Goal: Information Seeking & Learning: Learn about a topic

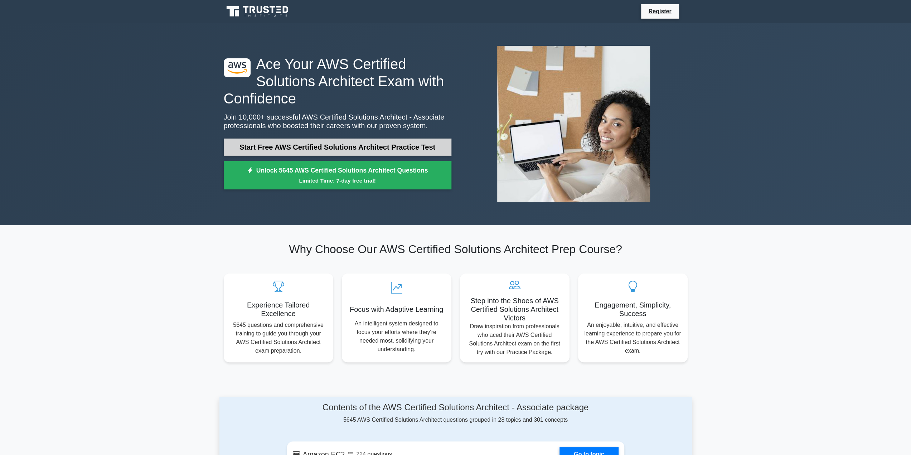
click at [362, 144] on link "Start Free AWS Certified Solutions Architect Practice Test" at bounding box center [338, 146] width 228 height 17
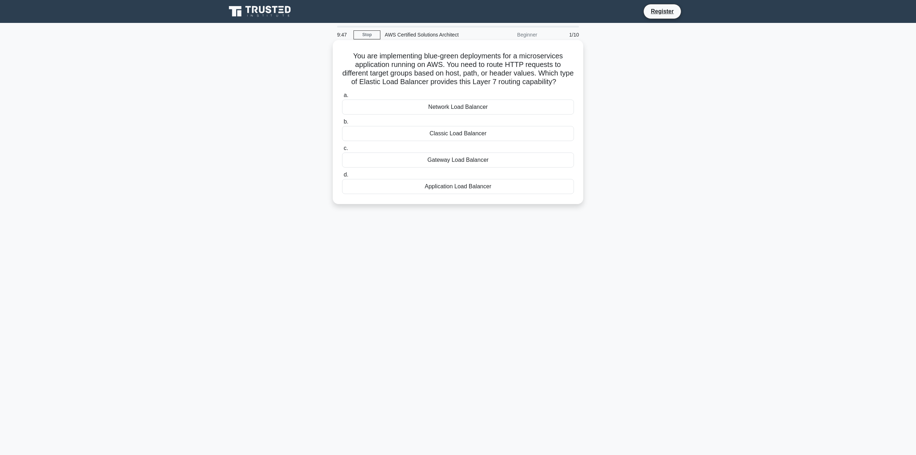
click at [451, 193] on div "Application Load Balancer" at bounding box center [458, 186] width 232 height 15
click at [342, 177] on input "d. Application Load Balancer" at bounding box center [342, 174] width 0 height 5
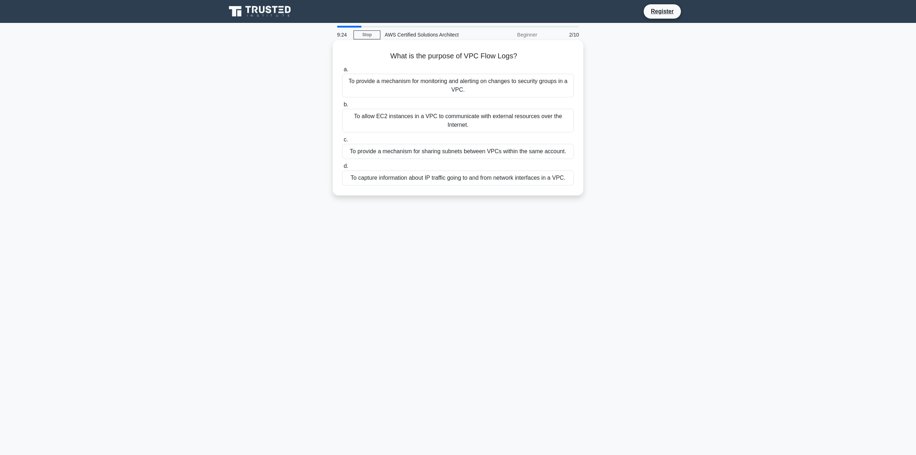
click at [510, 177] on div "To capture information about IP traffic going to and from network interfaces in…" at bounding box center [458, 177] width 232 height 15
click at [342, 169] on input "d. To capture information about IP traffic going to and from network interfaces…" at bounding box center [342, 166] width 0 height 5
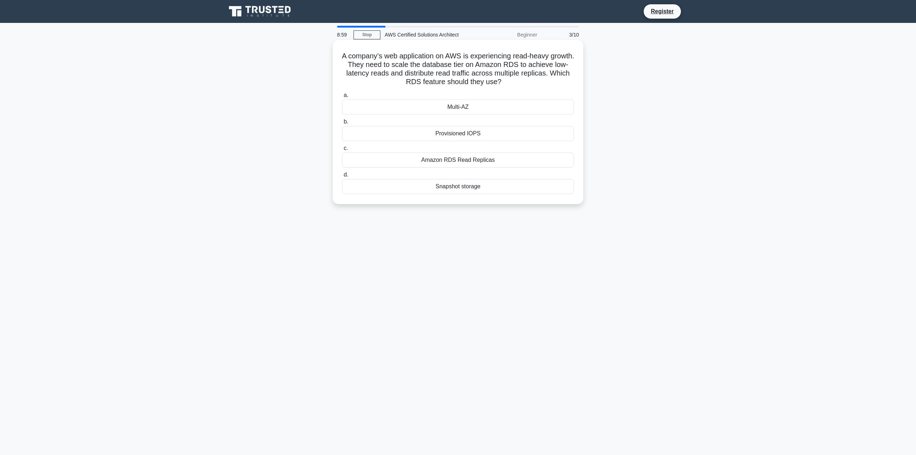
click at [473, 159] on div "Amazon RDS Read Replicas" at bounding box center [458, 159] width 232 height 15
click at [342, 151] on input "c. Amazon RDS Read Replicas" at bounding box center [342, 148] width 0 height 5
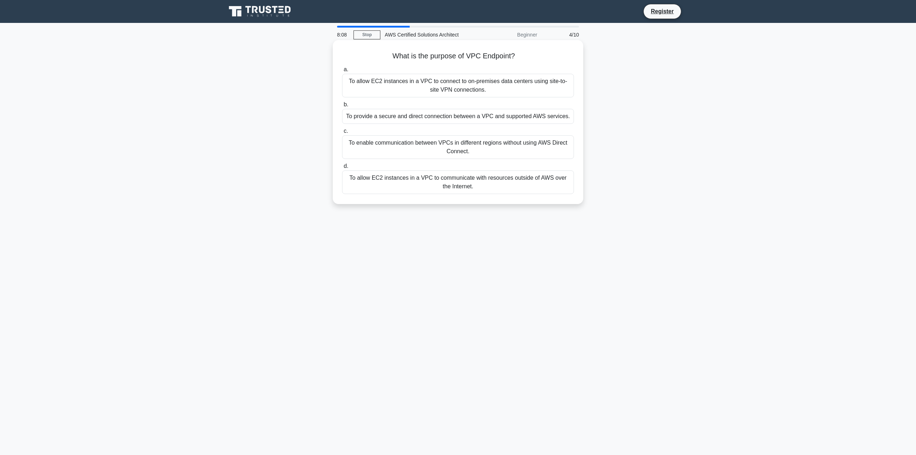
click at [410, 121] on div "To provide a secure and direct connection between a VPC and supported AWS servi…" at bounding box center [458, 116] width 232 height 15
click at [342, 107] on input "b. To provide a secure and direct connection between a VPC and supported AWS se…" at bounding box center [342, 104] width 0 height 5
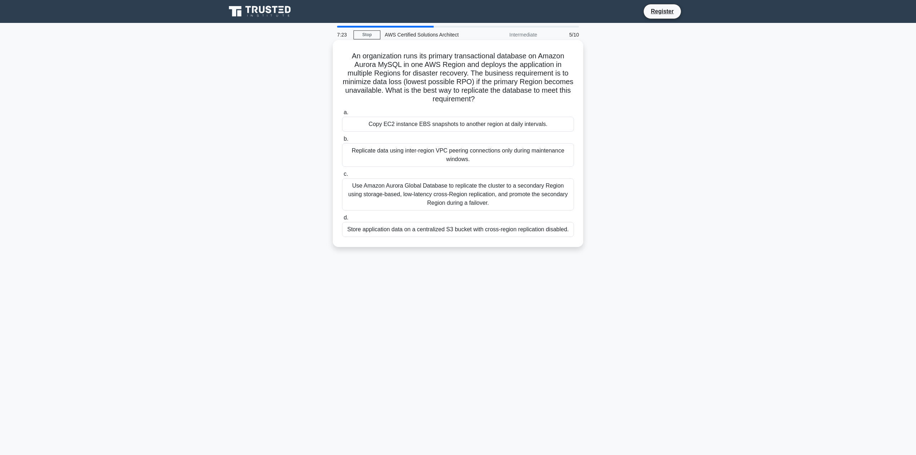
click at [424, 194] on div "Use Amazon Aurora Global Database to replicate the cluster to a secondary Regio…" at bounding box center [458, 194] width 232 height 32
click at [342, 176] on input "c. Use Amazon Aurora Global Database to replicate the cluster to a secondary Re…" at bounding box center [342, 174] width 0 height 5
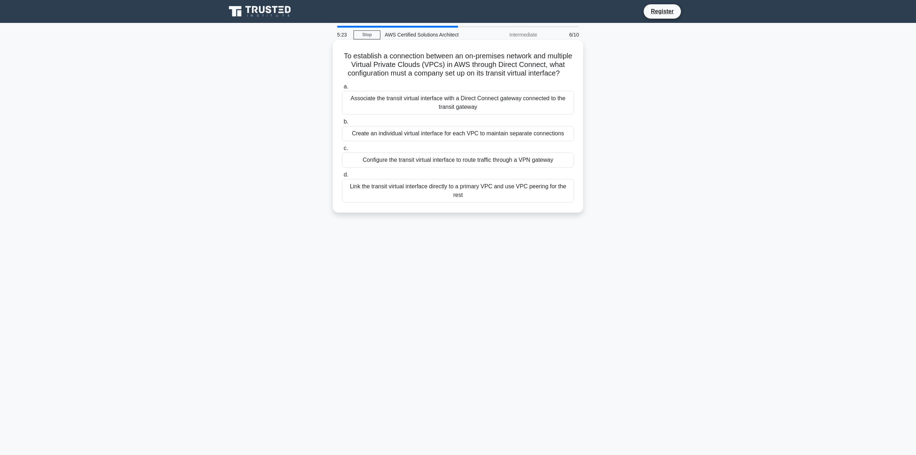
click at [462, 106] on div "Associate the transit virtual interface with a Direct Connect gateway connected…" at bounding box center [458, 103] width 232 height 24
click at [342, 89] on input "a. Associate the transit virtual interface with a Direct Connect gateway connec…" at bounding box center [342, 86] width 0 height 5
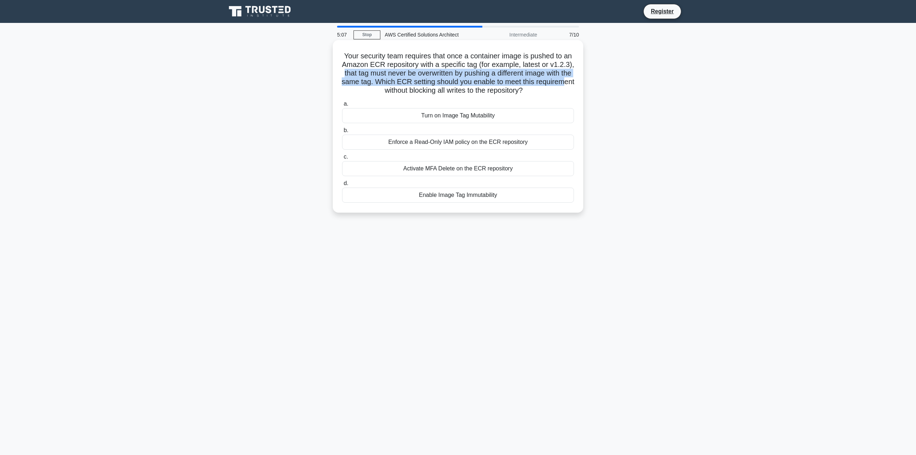
drag, startPoint x: 370, startPoint y: 77, endPoint x: 389, endPoint y: 88, distance: 22.5
click at [389, 88] on h5 "Your security team requires that once a container image is pushed to an Amazon …" at bounding box center [457, 74] width 233 height 44
click at [389, 89] on h5 "Your security team requires that once a container image is pushed to an Amazon …" at bounding box center [457, 74] width 233 height 44
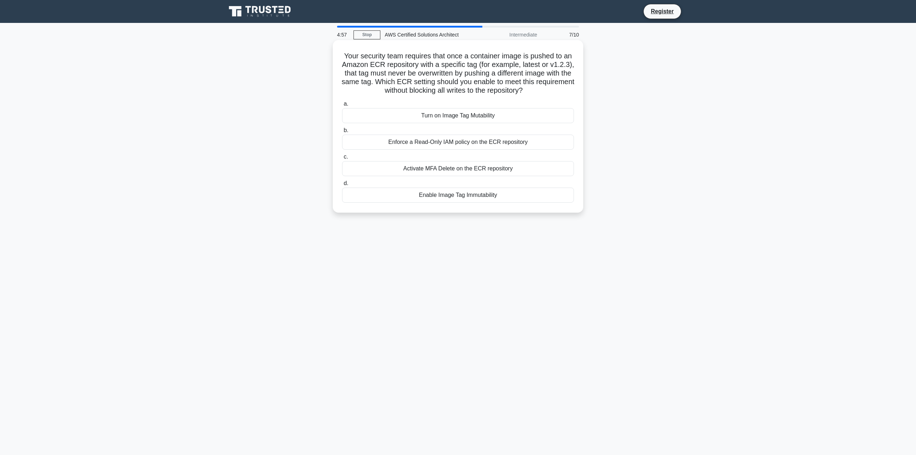
click at [446, 197] on div "Enable Image Tag Immutability" at bounding box center [458, 195] width 232 height 15
click at [342, 186] on input "d. Enable Image Tag Immutability" at bounding box center [342, 183] width 0 height 5
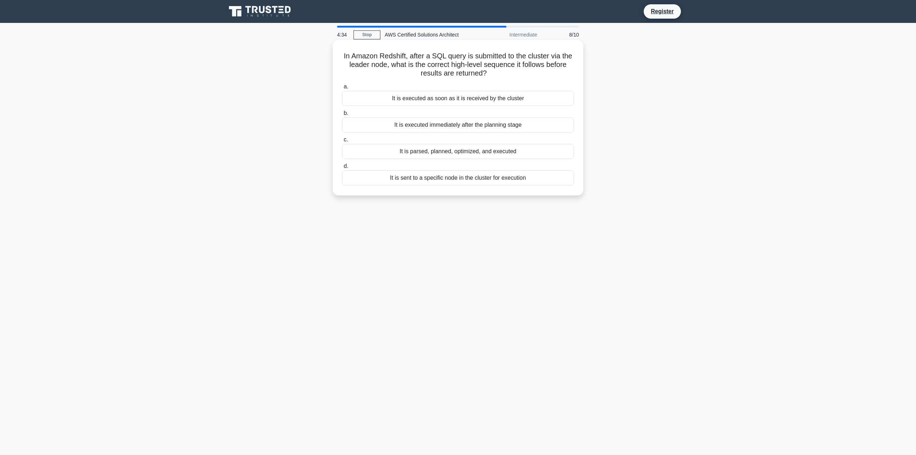
click at [440, 154] on div "It is parsed, planned, optimized, and executed" at bounding box center [458, 151] width 232 height 15
click at [342, 142] on input "c. It is parsed, planned, optimized, and executed" at bounding box center [342, 139] width 0 height 5
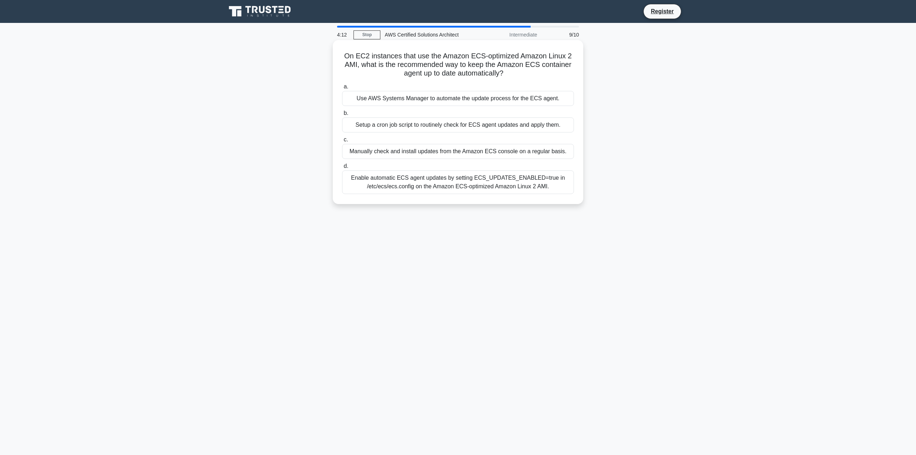
click at [477, 101] on div "Use AWS Systems Manager to automate the update process for the ECS agent." at bounding box center [458, 98] width 232 height 15
click at [342, 89] on input "a. Use AWS Systems Manager to automate the update process for the ECS agent." at bounding box center [342, 86] width 0 height 5
click at [511, 185] on div "Implement AWS Lambda@Edge with Amazon CloudFront to run code closer to users" at bounding box center [458, 177] width 232 height 15
click at [342, 169] on input "d. Implement AWS Lambda@Edge with Amazon CloudFront to run code closer to users" at bounding box center [342, 166] width 0 height 5
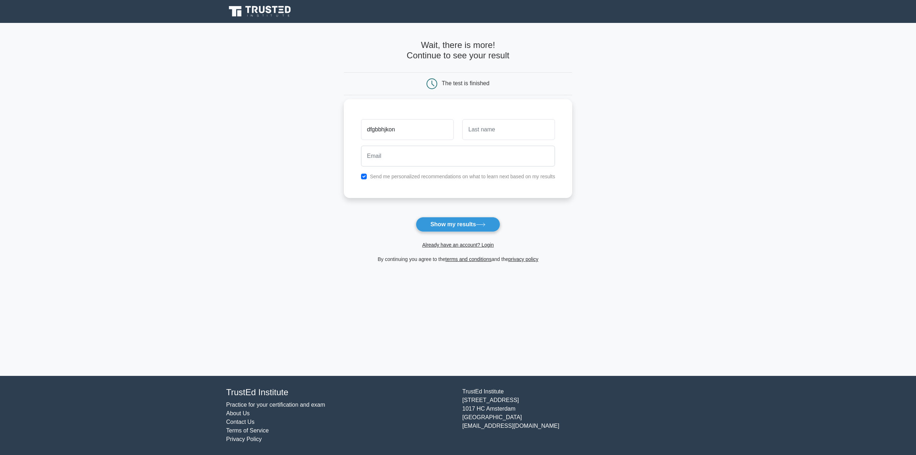
type input "dfgbbhjkon"
type input "bjiksdfv"
click at [419, 155] on input "victor.aurora.music54@gmail.com" at bounding box center [458, 156] width 194 height 21
type input "victor.aurora54.music@gmail.com"
click at [462, 177] on label "Send me personalized recommendations on what to learn next based on my results" at bounding box center [462, 177] width 185 height 6
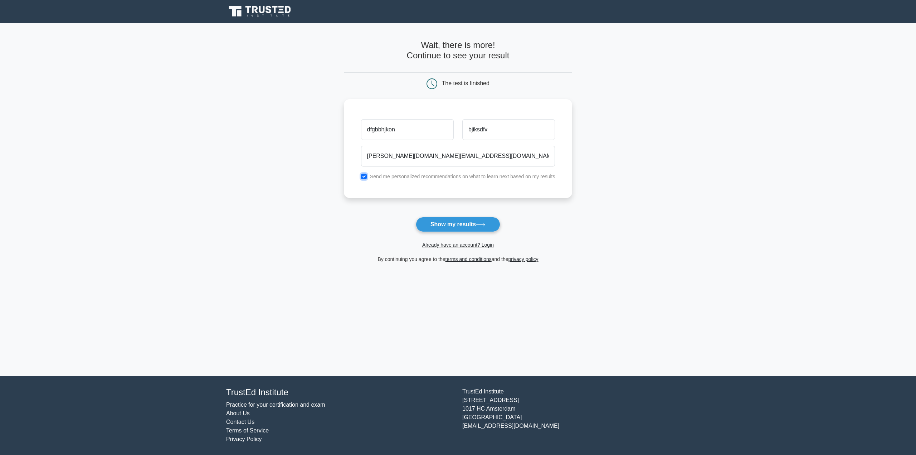
click at [366, 175] on input "checkbox" at bounding box center [364, 177] width 6 height 6
checkbox input "false"
click at [452, 217] on button "Show my results" at bounding box center [458, 224] width 84 height 15
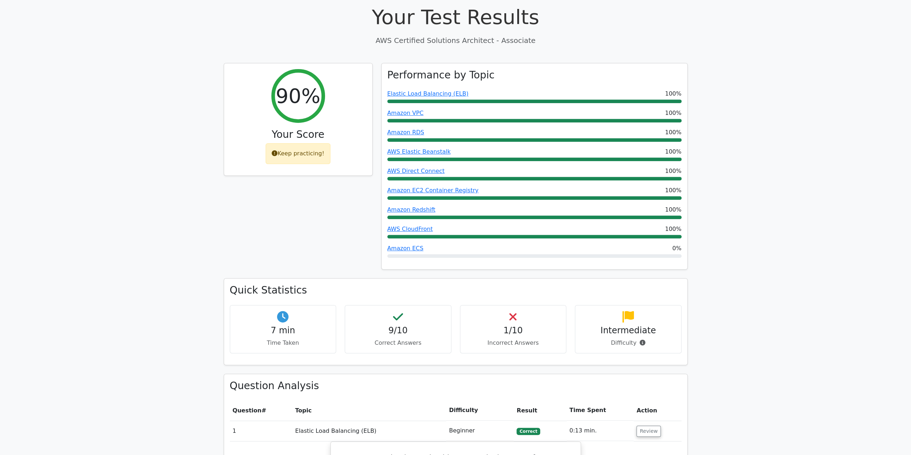
scroll to position [250, 0]
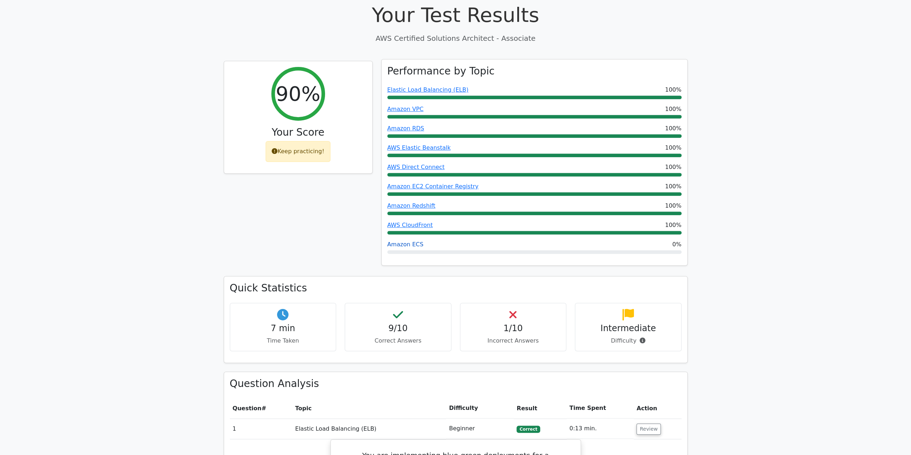
click at [415, 241] on link "Amazon ECS" at bounding box center [405, 244] width 36 height 7
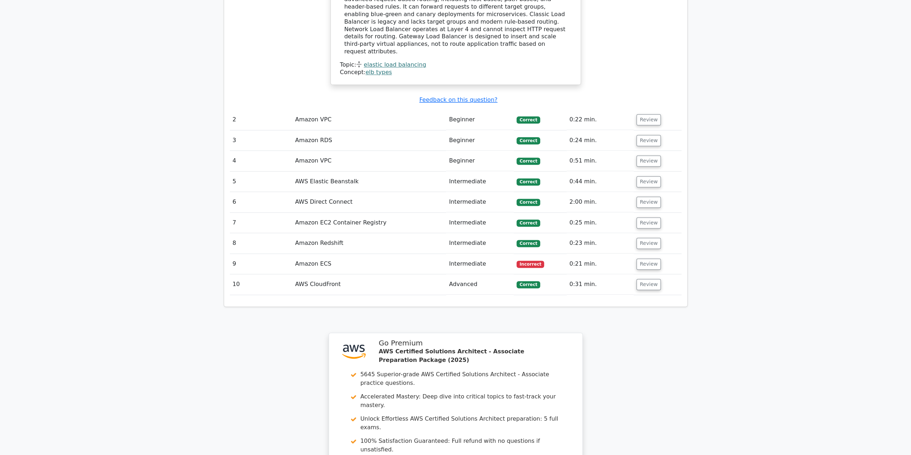
scroll to position [1002, 0]
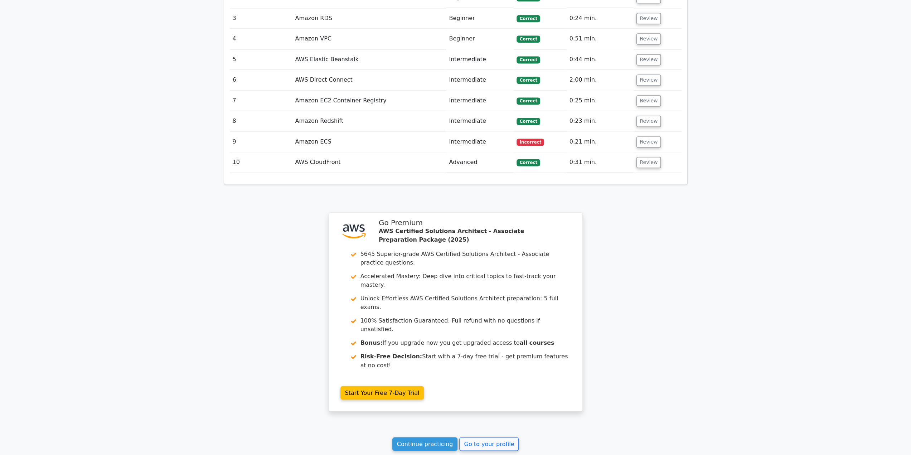
click at [307, 132] on td "Amazon ECS" at bounding box center [369, 142] width 154 height 20
click at [644, 136] on button "Review" at bounding box center [648, 141] width 24 height 11
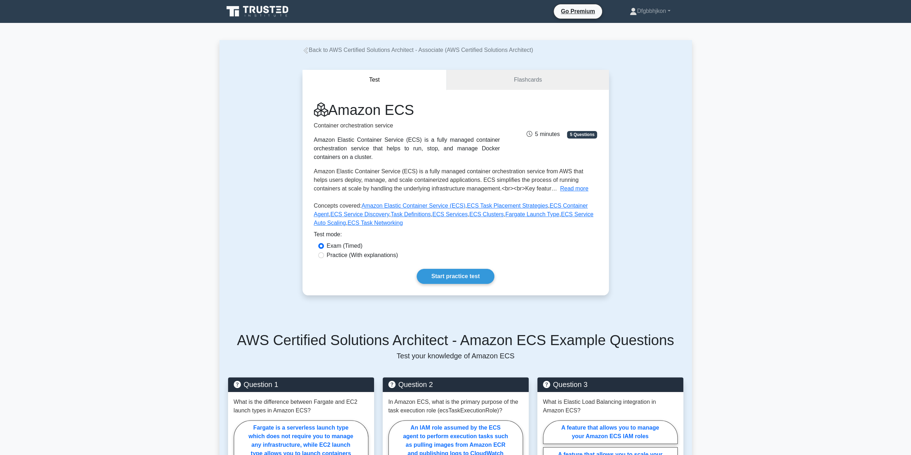
drag, startPoint x: 0, startPoint y: 0, endPoint x: 415, endPoint y: 210, distance: 465.2
